Goal: Task Accomplishment & Management: Manage account settings

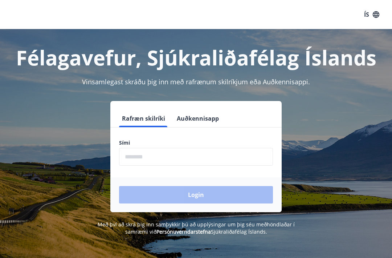
click at [141, 158] on input "phone" at bounding box center [196, 157] width 154 height 18
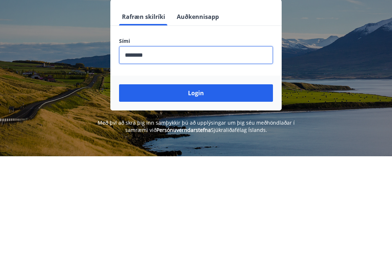
type input "********"
click at [207, 186] on button "Login" at bounding box center [196, 194] width 154 height 17
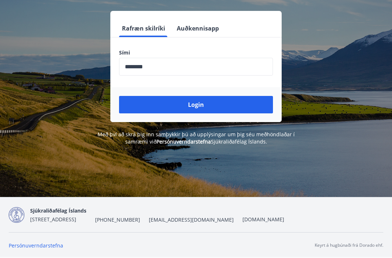
click at [198, 104] on button "Login" at bounding box center [196, 104] width 154 height 17
click at [206, 106] on button "Login" at bounding box center [196, 104] width 154 height 17
click at [285, 24] on div "Rafræn skilríki Auðkennisapp Sími ​ Login" at bounding box center [196, 66] width 375 height 111
click at [306, 151] on div "Félagavefur, Sjúkraliðafélag Íslands Vinsamlegast skráðu þig inn með rafrænum s…" at bounding box center [196, 68] width 392 height 258
click at [200, 30] on button "Auðkennisapp" at bounding box center [198, 28] width 48 height 17
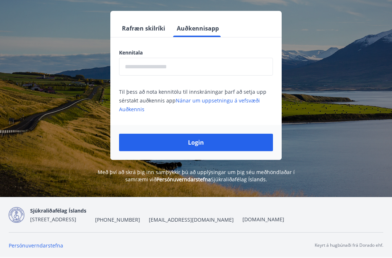
click at [145, 29] on button "Rafræn skilríki" at bounding box center [143, 28] width 49 height 17
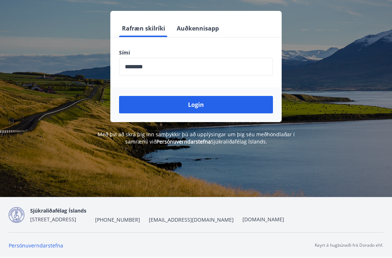
click at [215, 105] on button "Login" at bounding box center [196, 104] width 154 height 17
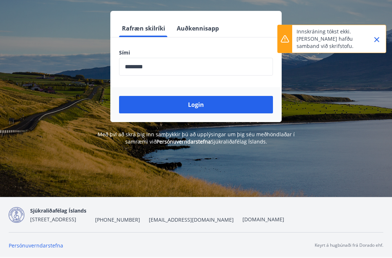
click at [351, 87] on div "Rafræn skilríki Auðkennisapp Sími ​ Login" at bounding box center [196, 66] width 375 height 111
